Goal: Task Accomplishment & Management: Manage account settings

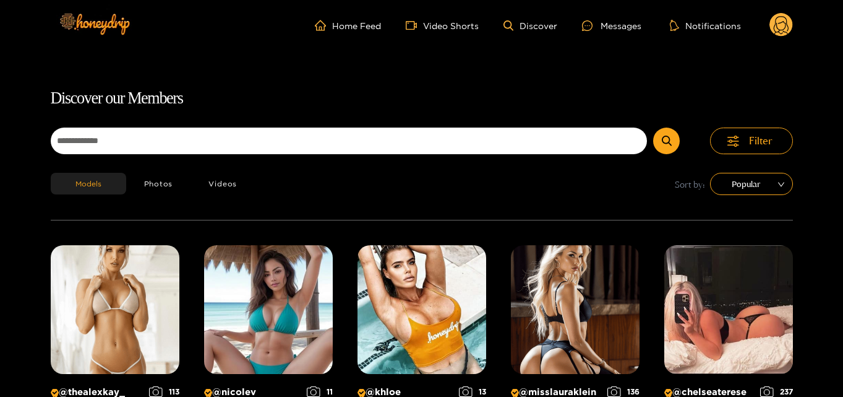
click at [771, 30] on icon at bounding box center [782, 25] width 24 height 25
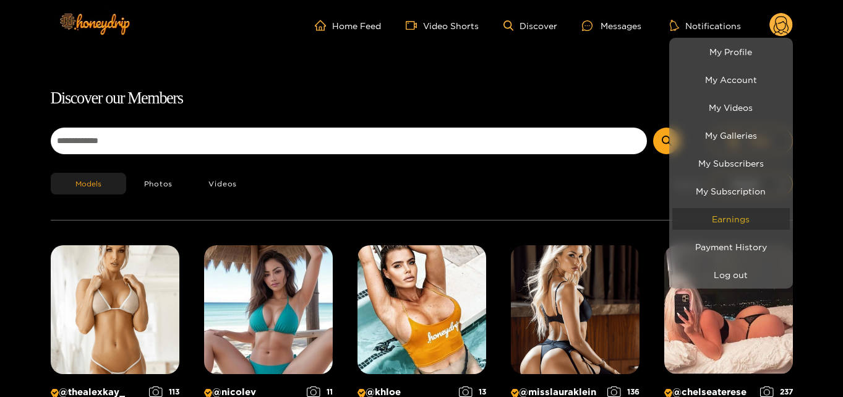
scroll to position [79, 0]
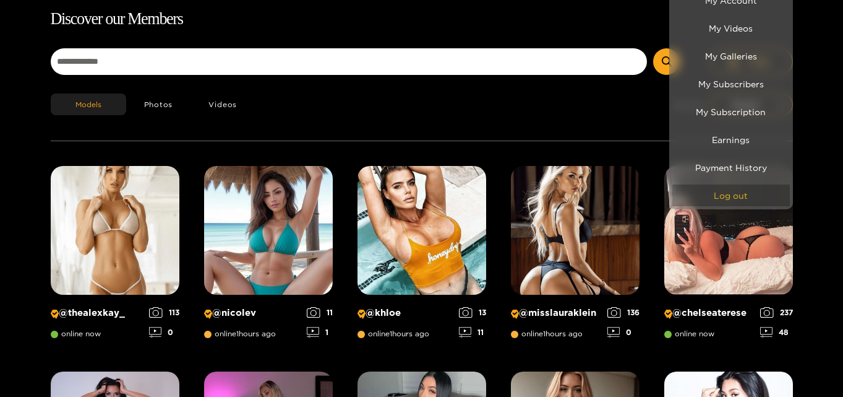
click at [735, 205] on button "Log out" at bounding box center [732, 195] width 118 height 22
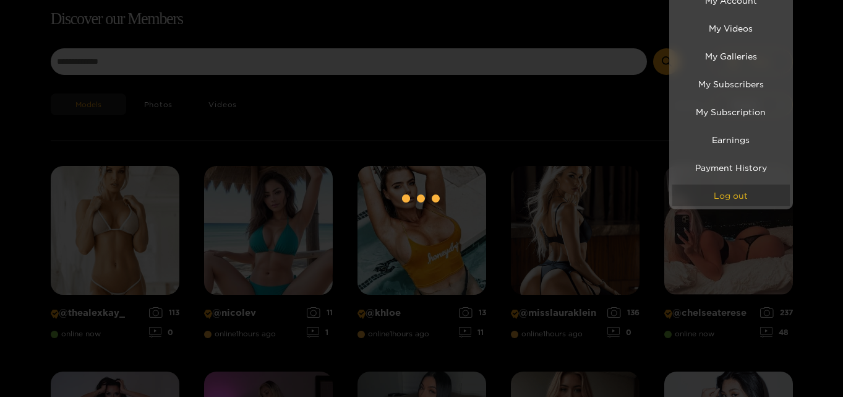
scroll to position [43, 0]
